Goal: Check status

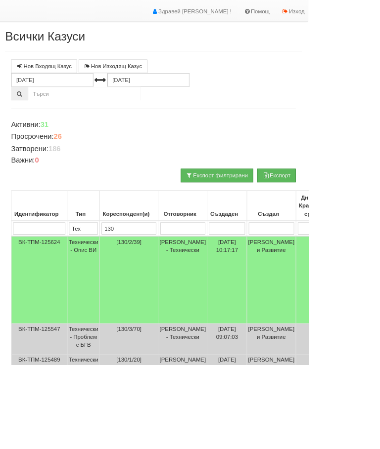
click at [181, 277] on input "130" at bounding box center [158, 281] width 67 height 15
type input "1"
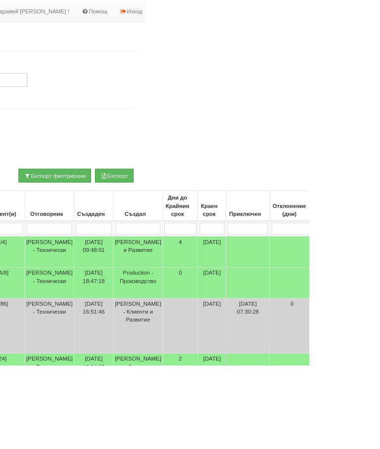
scroll to position [23, 270]
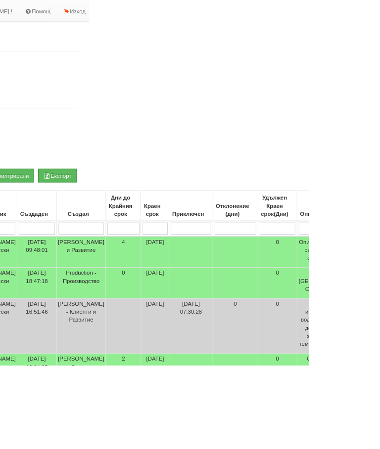
type input "2"
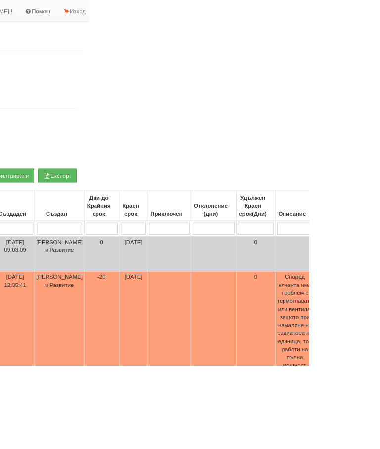
type input "29"
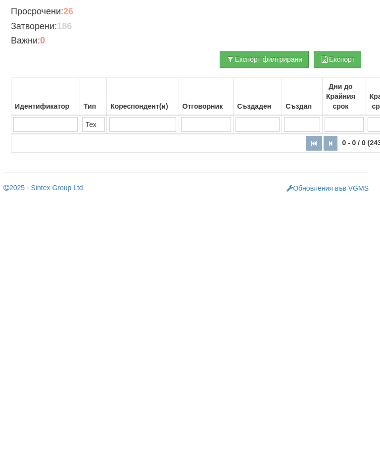
scroll to position [0, 0]
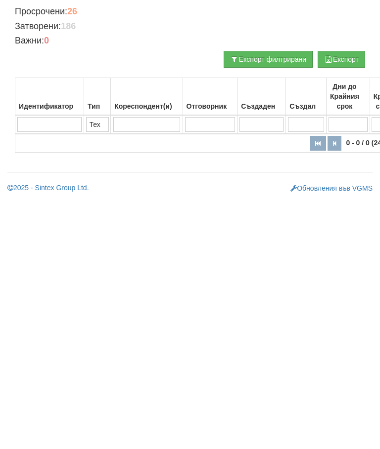
type input "29"
click at [105, 297] on input "Тех" at bounding box center [97, 304] width 23 height 15
type input "Т"
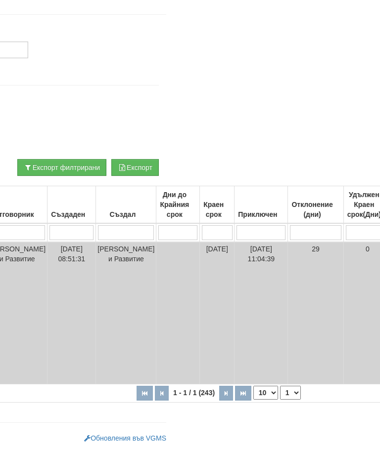
scroll to position [72, 206]
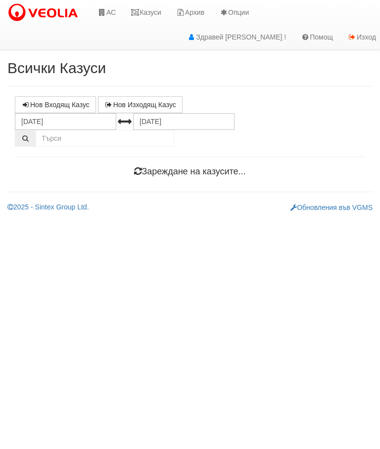
scroll to position [0, 3]
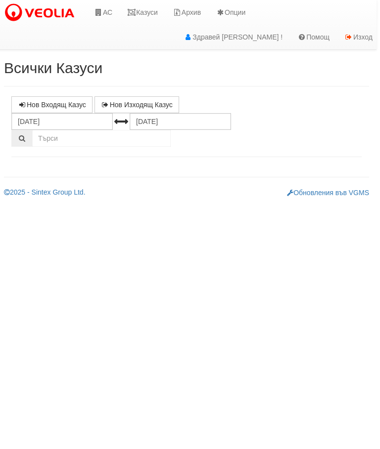
select select "10"
select select "1"
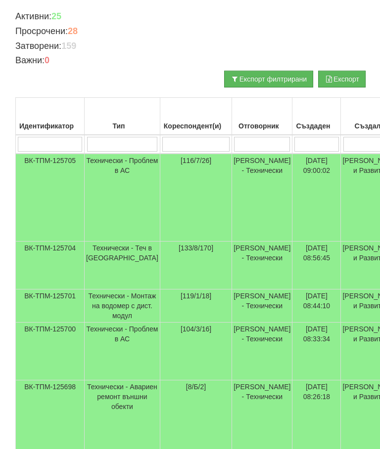
scroll to position [160, 0]
click at [292, 256] on td "[DATE] 08:56:45" at bounding box center [316, 266] width 48 height 48
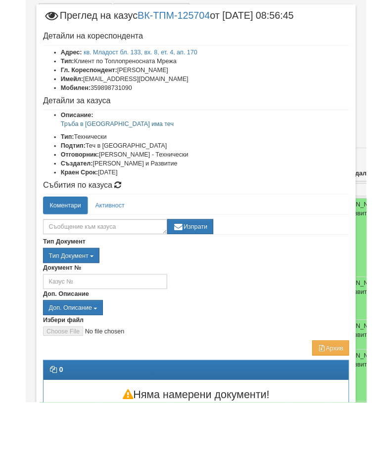
scroll to position [19, 0]
